Goal: Task Accomplishment & Management: Manage account settings

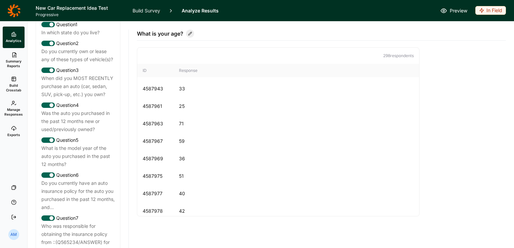
click at [7, 36] on link "Analytics" at bounding box center [14, 38] width 22 height 22
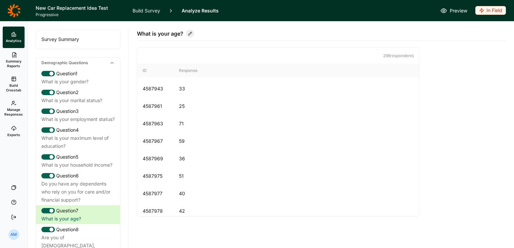
click at [12, 58] on link "Summary Reports" at bounding box center [14, 60] width 22 height 24
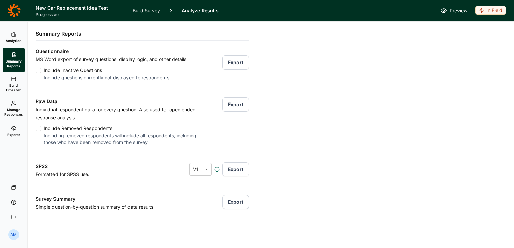
click at [15, 39] on span "Analytics" at bounding box center [14, 40] width 16 height 5
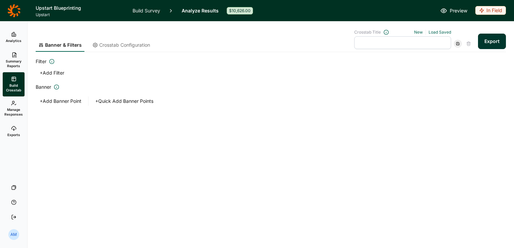
click at [15, 31] on link "Analytics" at bounding box center [14, 38] width 22 height 22
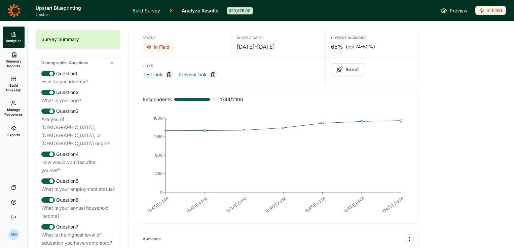
click at [153, 13] on link "Build Survey" at bounding box center [146, 10] width 28 height 21
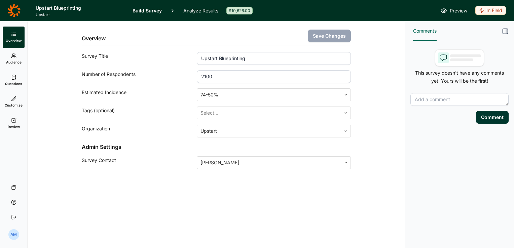
click at [206, 11] on link "Analyze Results" at bounding box center [200, 10] width 35 height 21
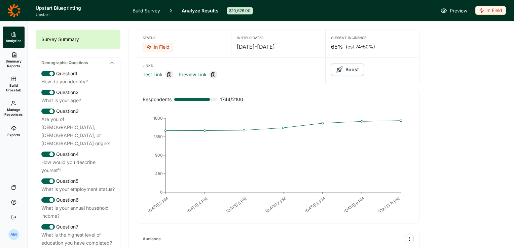
click at [13, 82] on link "Build Crosstab" at bounding box center [14, 84] width 22 height 24
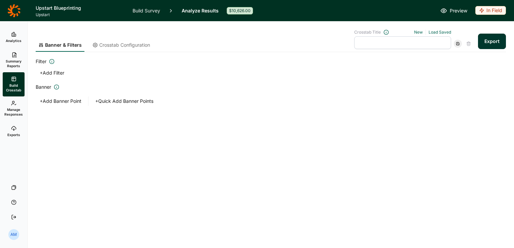
click at [488, 40] on button "Export" at bounding box center [492, 41] width 28 height 15
click at [449, 228] on link "download your file here" at bounding box center [451, 229] width 53 height 5
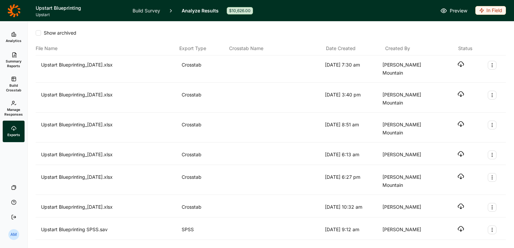
click at [457, 65] on icon "button" at bounding box center [460, 64] width 7 height 7
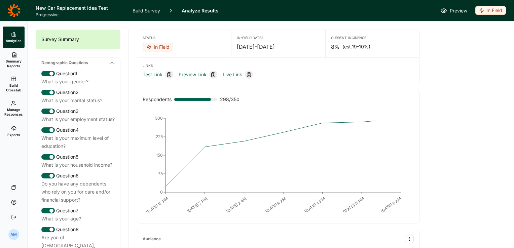
click at [13, 108] on span "Manage Responses" at bounding box center [13, 111] width 18 height 9
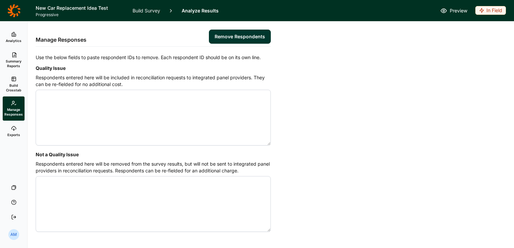
click at [12, 56] on icon at bounding box center [13, 54] width 5 height 5
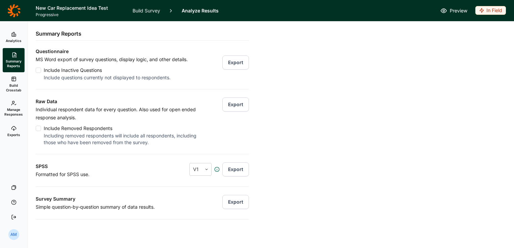
click at [239, 108] on button "Export" at bounding box center [235, 104] width 27 height 14
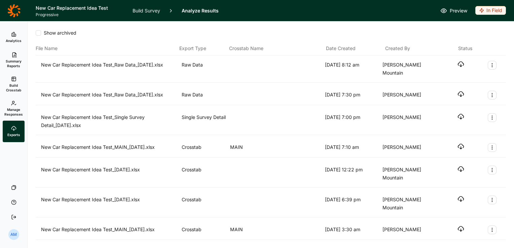
click at [457, 64] on use "button" at bounding box center [460, 64] width 6 height 5
click at [17, 60] on span "Summary Reports" at bounding box center [13, 63] width 16 height 9
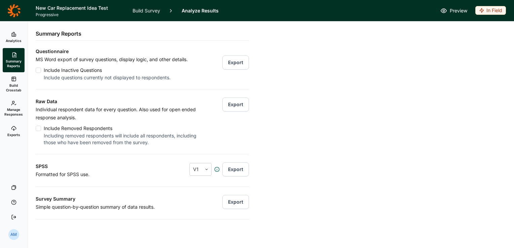
click at [38, 127] on div at bounding box center [38, 128] width 5 height 5
click at [36, 128] on input "Include Removed Respondents Including removed respondents will include all resp…" at bounding box center [36, 128] width 0 height 0
click at [230, 104] on button "Export" at bounding box center [235, 104] width 27 height 14
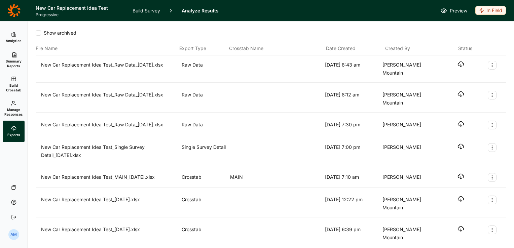
click at [452, 63] on div "New Car Replacement Idea Test_Raw Data_09.23.25.xlsx Raw Data 9/23/2025 8:43 am…" at bounding box center [270, 69] width 459 height 16
click at [457, 64] on icon "button" at bounding box center [460, 64] width 7 height 7
click at [13, 108] on span "Manage Responses" at bounding box center [13, 111] width 18 height 9
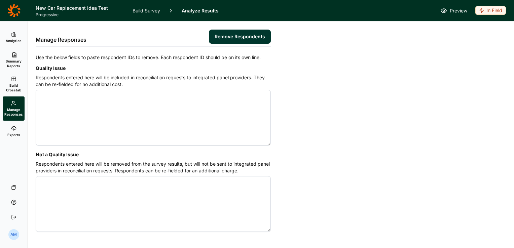
click at [73, 100] on textarea "Quality Issue" at bounding box center [153, 118] width 235 height 56
type textarea "4593783 4595935 4608687 4608814 4608866"
click at [241, 36] on button "Remove Respondents" at bounding box center [240, 37] width 62 height 14
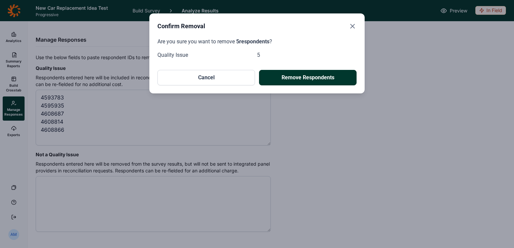
click at [285, 78] on button "Remove Respondents" at bounding box center [307, 77] width 97 height 15
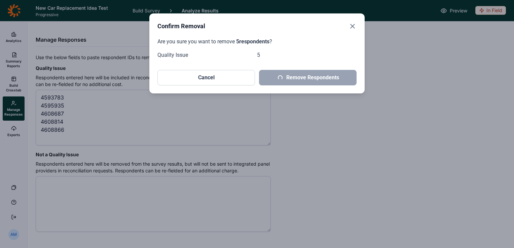
click at [495, 160] on div "Confirm Removal Are you sure you want to remove 5 respondents ? Quality Issue 5…" at bounding box center [257, 124] width 514 height 248
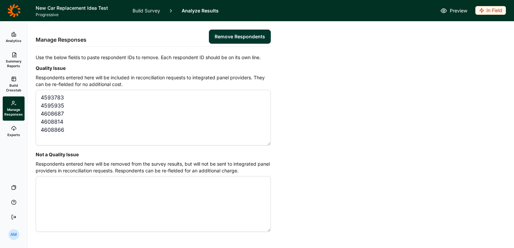
click at [482, 152] on div "Manage Responses Remove Respondents Use the below fields to paste respondent ID…" at bounding box center [271, 144] width 470 height 245
click at [14, 34] on icon at bounding box center [13, 34] width 5 height 5
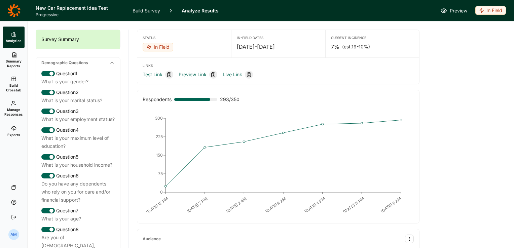
click at [14, 106] on icon at bounding box center [13, 102] width 5 height 5
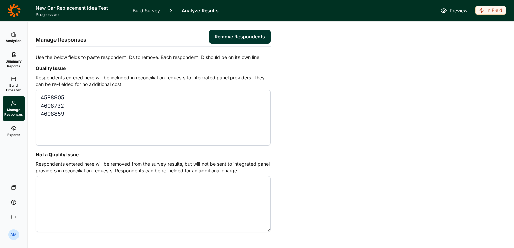
type textarea "4588905 4608732 4608859"
click at [240, 38] on button "Remove Respondents" at bounding box center [240, 37] width 62 height 14
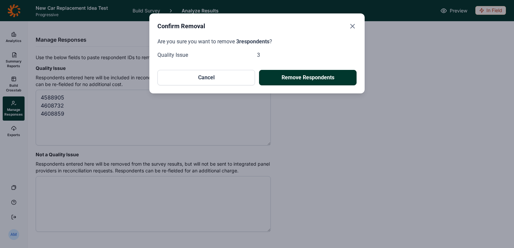
click at [299, 77] on button "Remove Respondents" at bounding box center [307, 77] width 97 height 15
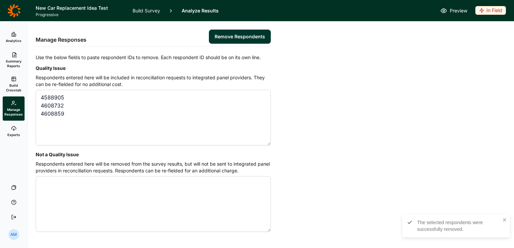
click at [13, 34] on icon at bounding box center [13, 34] width 5 height 5
